Goal: Navigation & Orientation: Find specific page/section

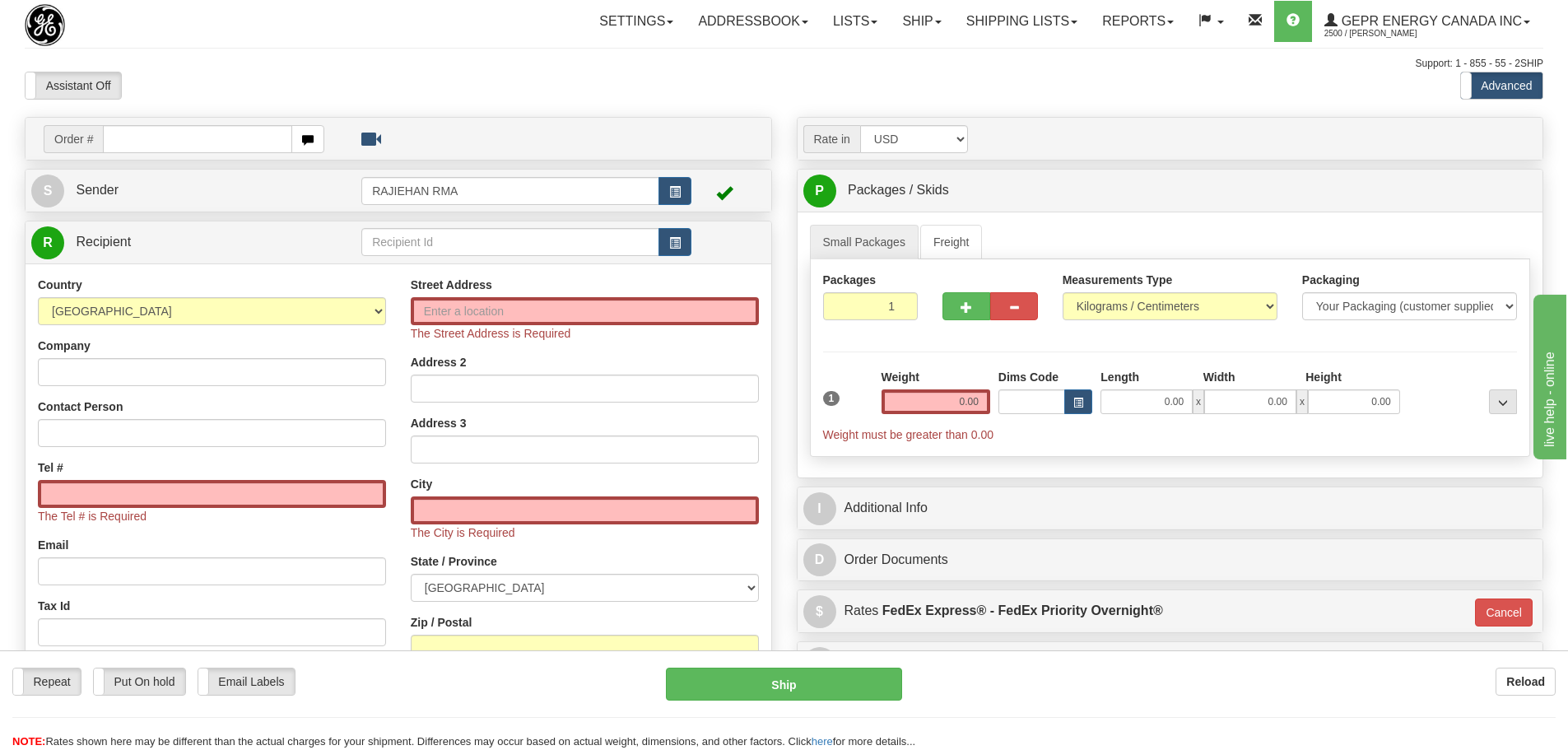
click at [315, 35] on div "Settings Shipping Preferences Fields Preferences New Store Connections Addressb…" at bounding box center [917, 21] width 1252 height 41
click at [330, 56] on div "Toggle navigation Settings Shipping Preferences Fields Preferences New" at bounding box center [784, 480] width 1568 height 960
drag, startPoint x: 320, startPoint y: 60, endPoint x: 296, endPoint y: 68, distance: 25.3
click at [320, 59] on div "Support: 1 - 855 - 55 - 2SHIP" at bounding box center [783, 63] width 1518 height 14
click at [422, 81] on div "Assistant On Assistant Off Do a return Do a return" at bounding box center [333, 86] width 643 height 28
